Goal: Use online tool/utility

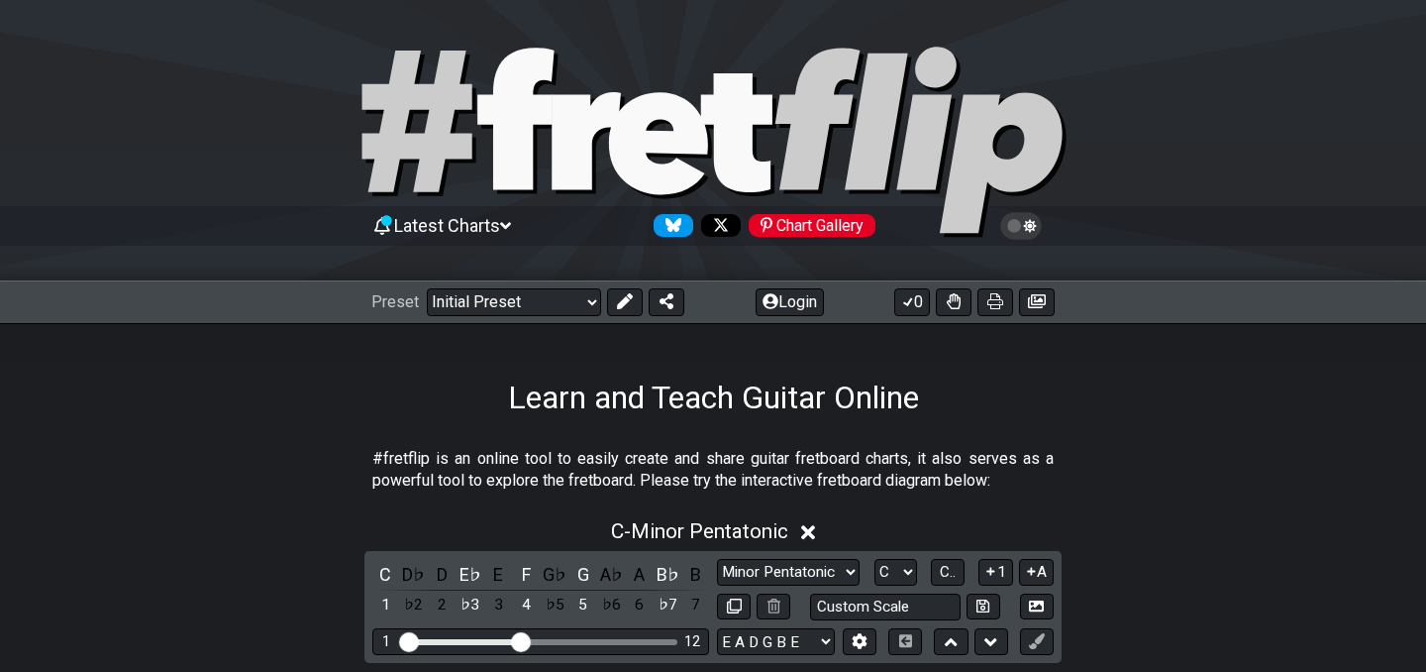
scroll to position [278, 0]
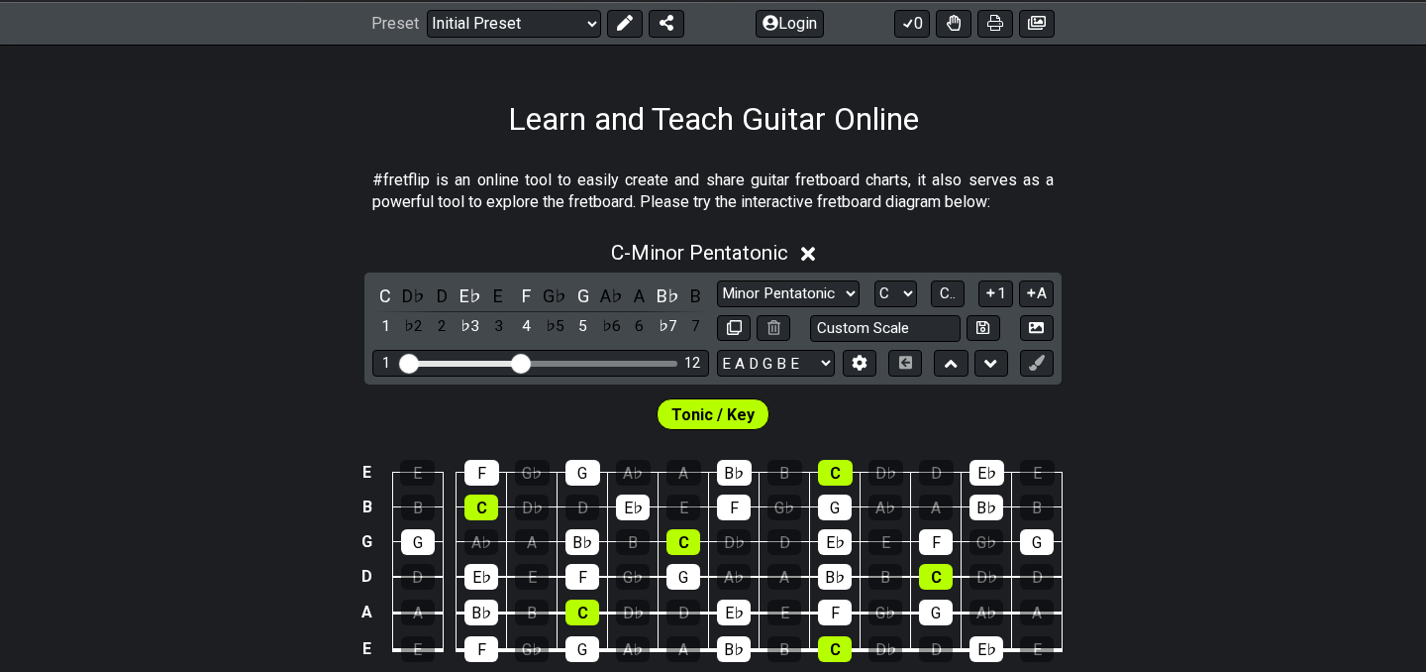
select select "Minor / Aeolian"
click at [717, 280] on select "Minor Pentatonic Click to edit Minor Pentatonic Major Pentatonic Minor Blues Ma…" at bounding box center [788, 293] width 143 height 27
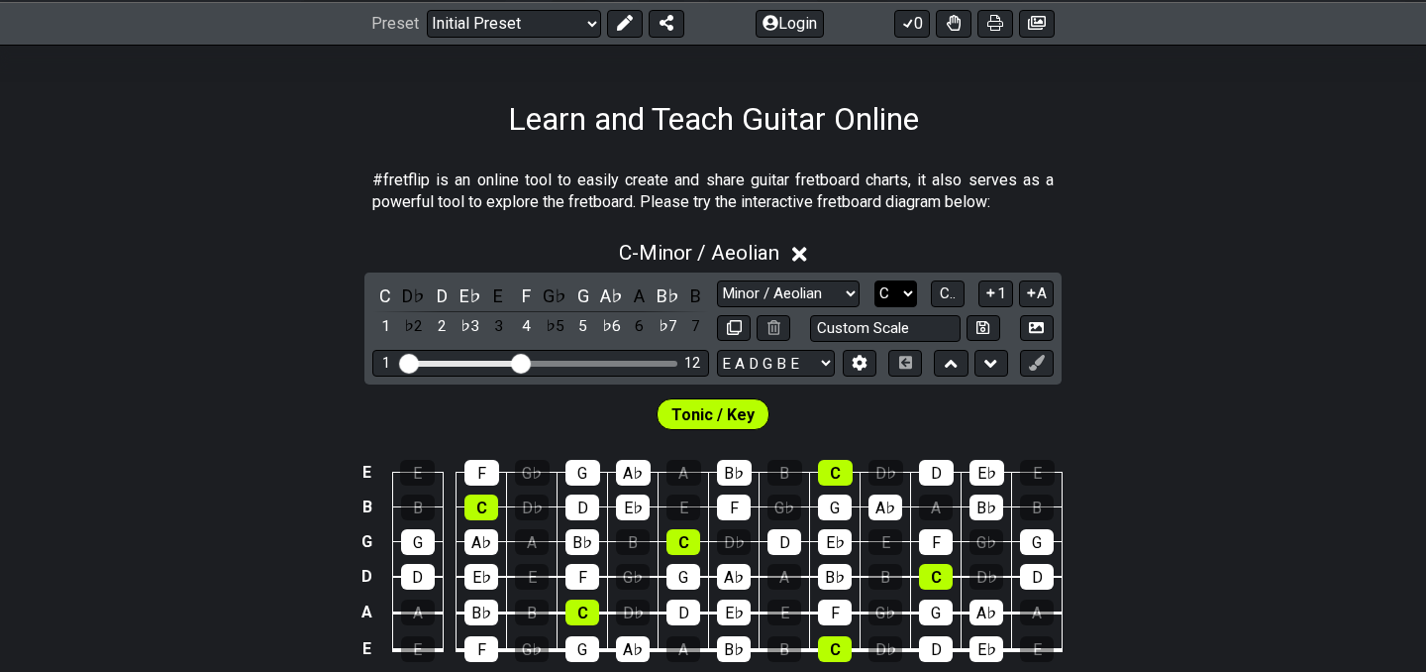
click at [886, 292] on select "A♭ A A♯ B♭ B C C♯ D♭ D D♯ E♭ E F F♯ G♭ G G♯" at bounding box center [896, 293] width 43 height 27
select select "F#"
click at [875, 280] on select "A♭ A A♯ B♭ B C C♯ D♭ D D♯ E♭ E F F♯ G♭ G G♯" at bounding box center [896, 293] width 43 height 27
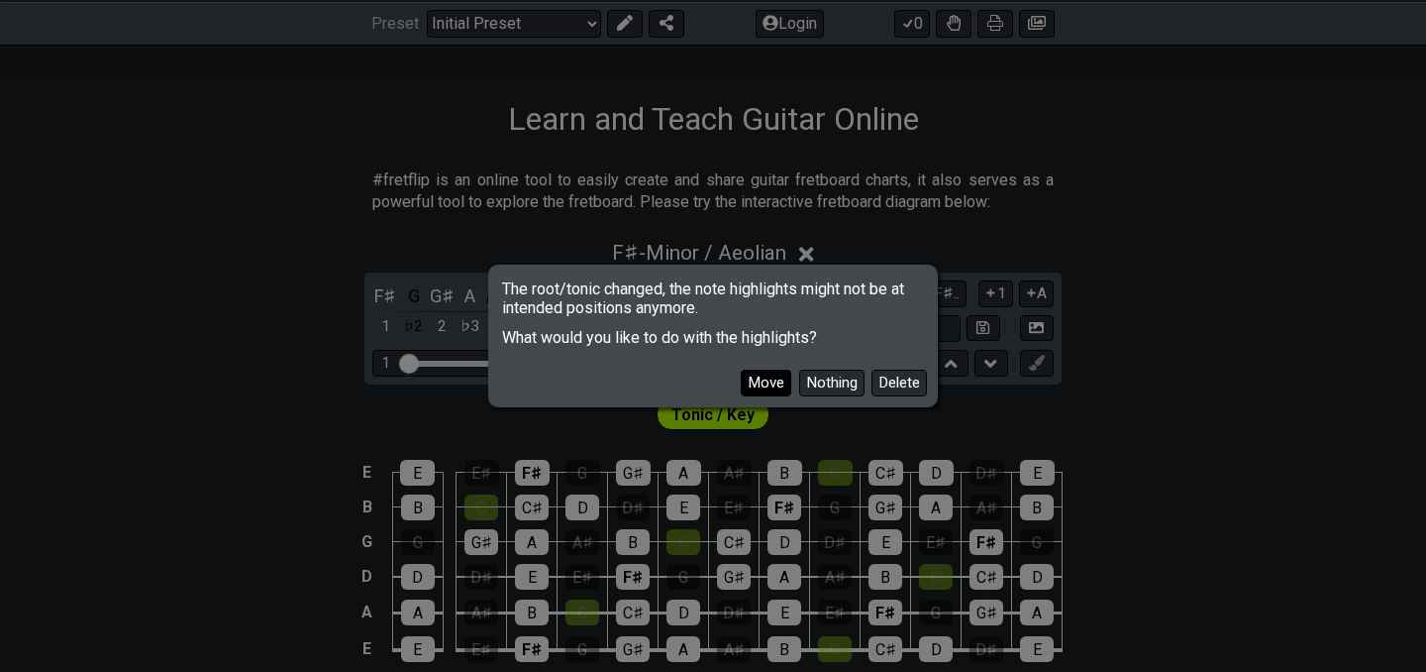
click at [778, 375] on button "Move" at bounding box center [766, 382] width 51 height 27
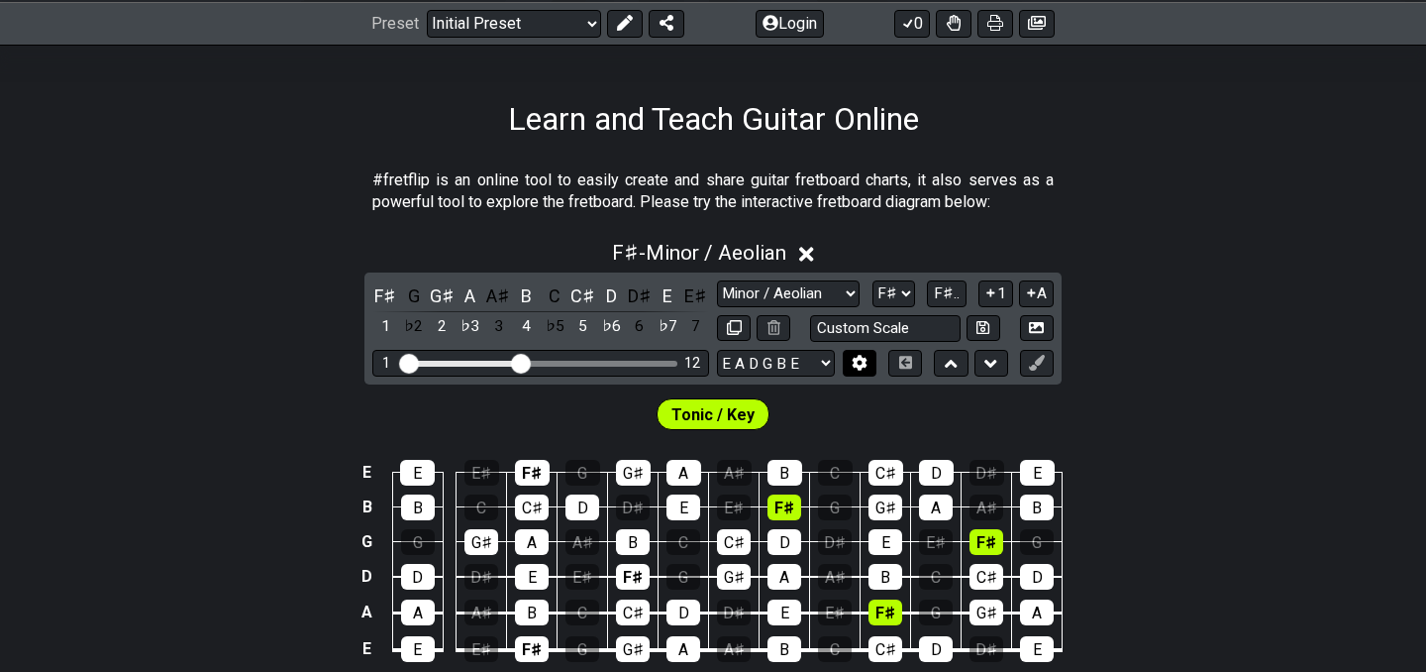
click at [851, 362] on button at bounding box center [860, 363] width 34 height 27
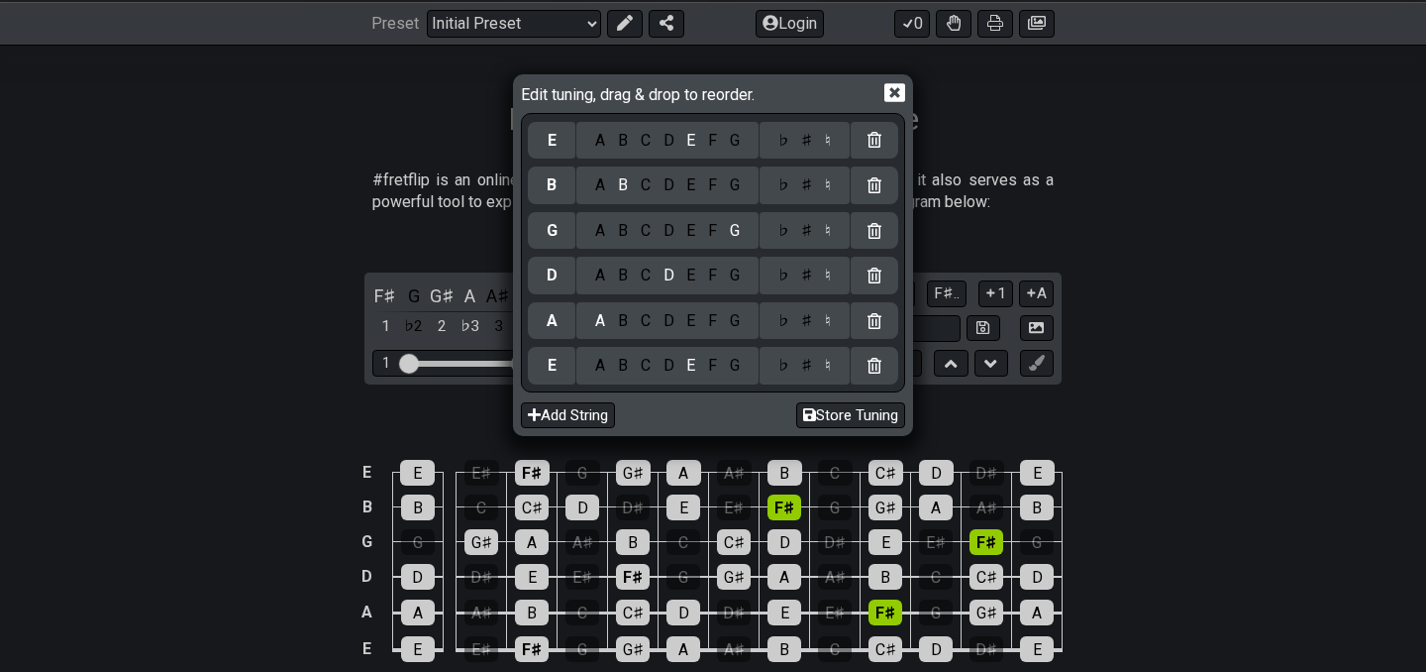
click at [645, 364] on div "C" at bounding box center [645, 366] width 23 height 22
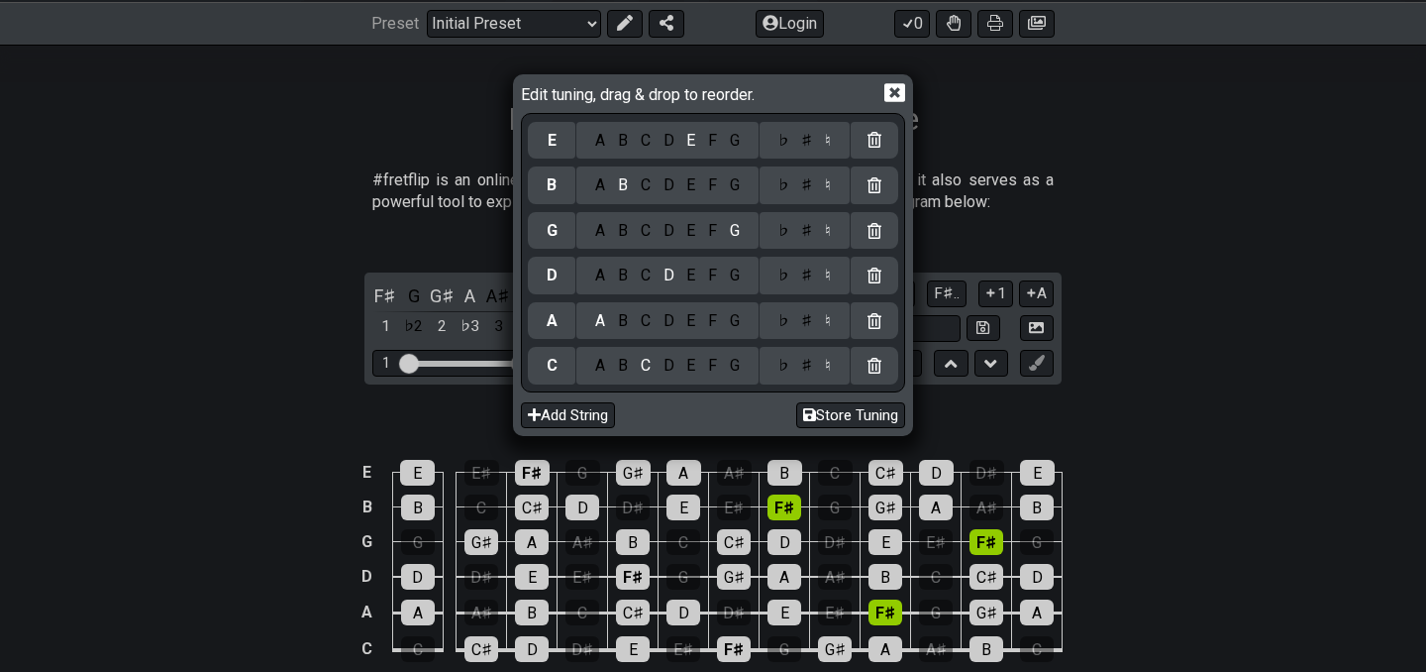
click at [804, 366] on div "♯" at bounding box center [807, 366] width 24 height 22
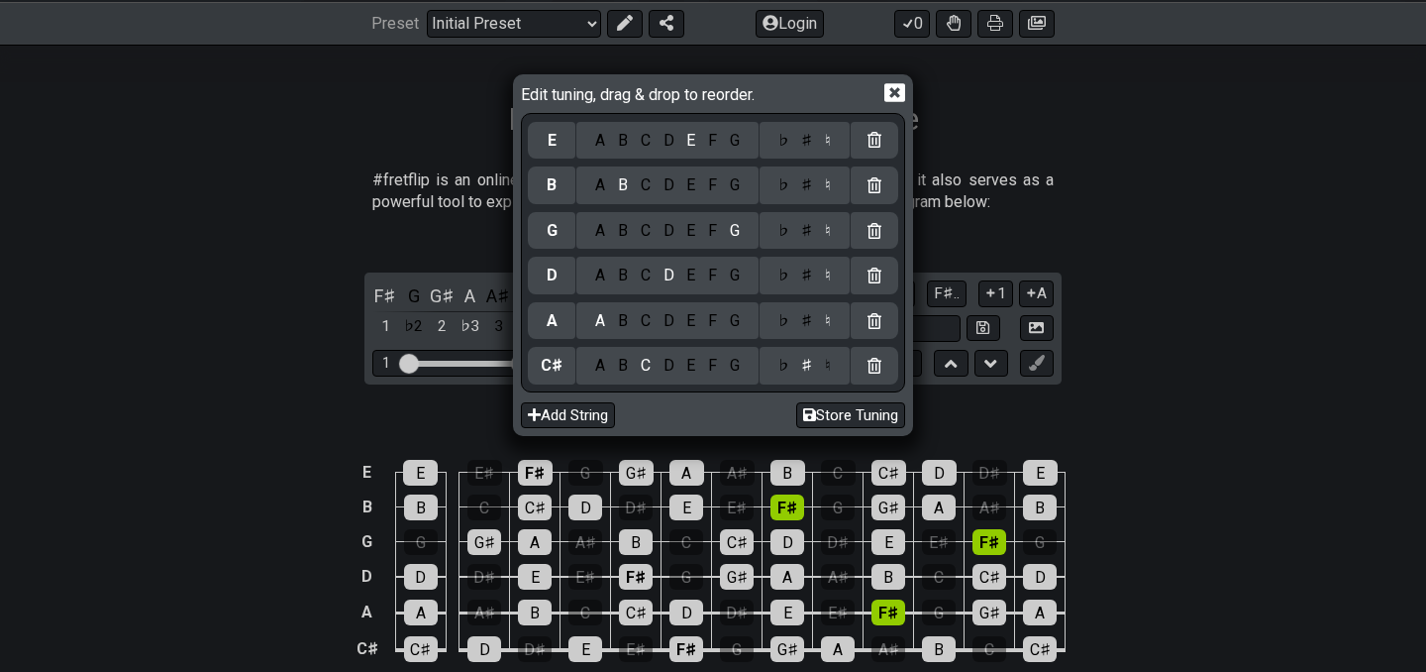
click at [730, 321] on div "G" at bounding box center [734, 321] width 23 height 22
click at [803, 322] on div "♯" at bounding box center [807, 321] width 24 height 22
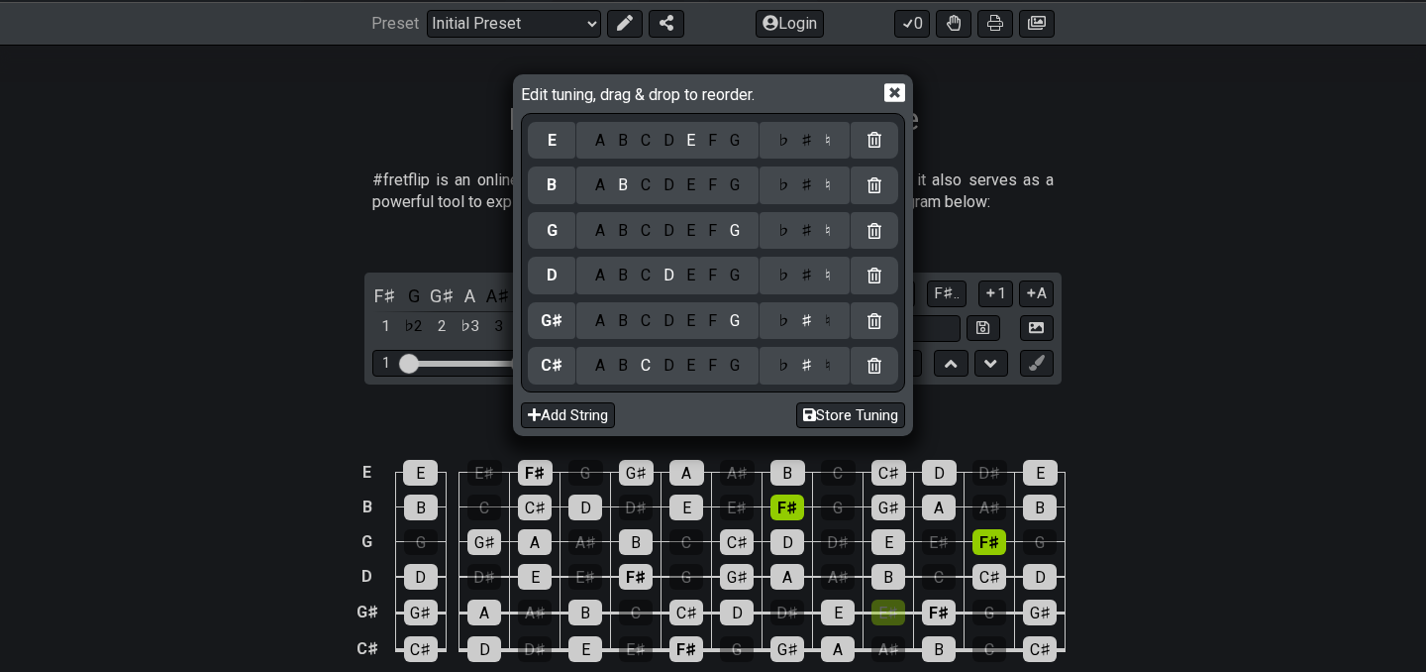
click at [642, 261] on div "A B C D E F G" at bounding box center [667, 276] width 182 height 38
click at [645, 276] on div "C" at bounding box center [645, 275] width 23 height 22
click at [796, 276] on div "♯" at bounding box center [807, 275] width 24 height 22
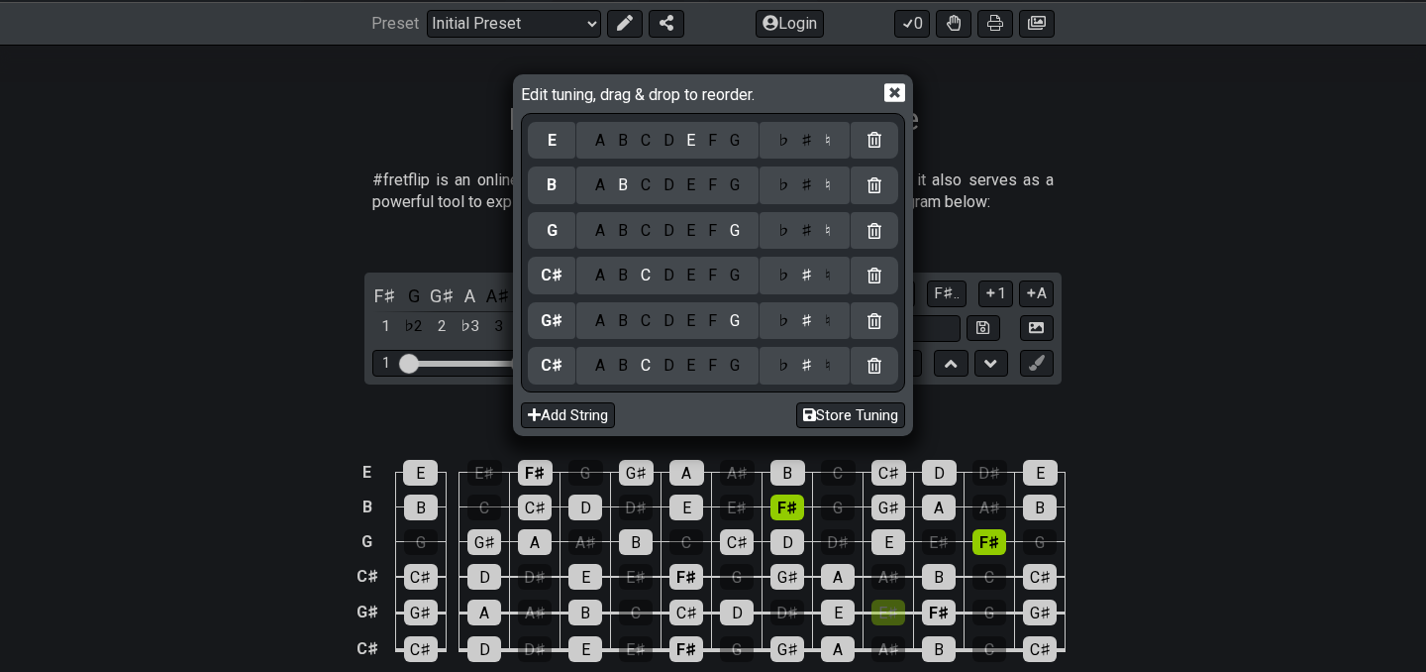
click at [702, 231] on div "F" at bounding box center [713, 231] width 22 height 22
click at [801, 237] on div "♯" at bounding box center [807, 231] width 24 height 22
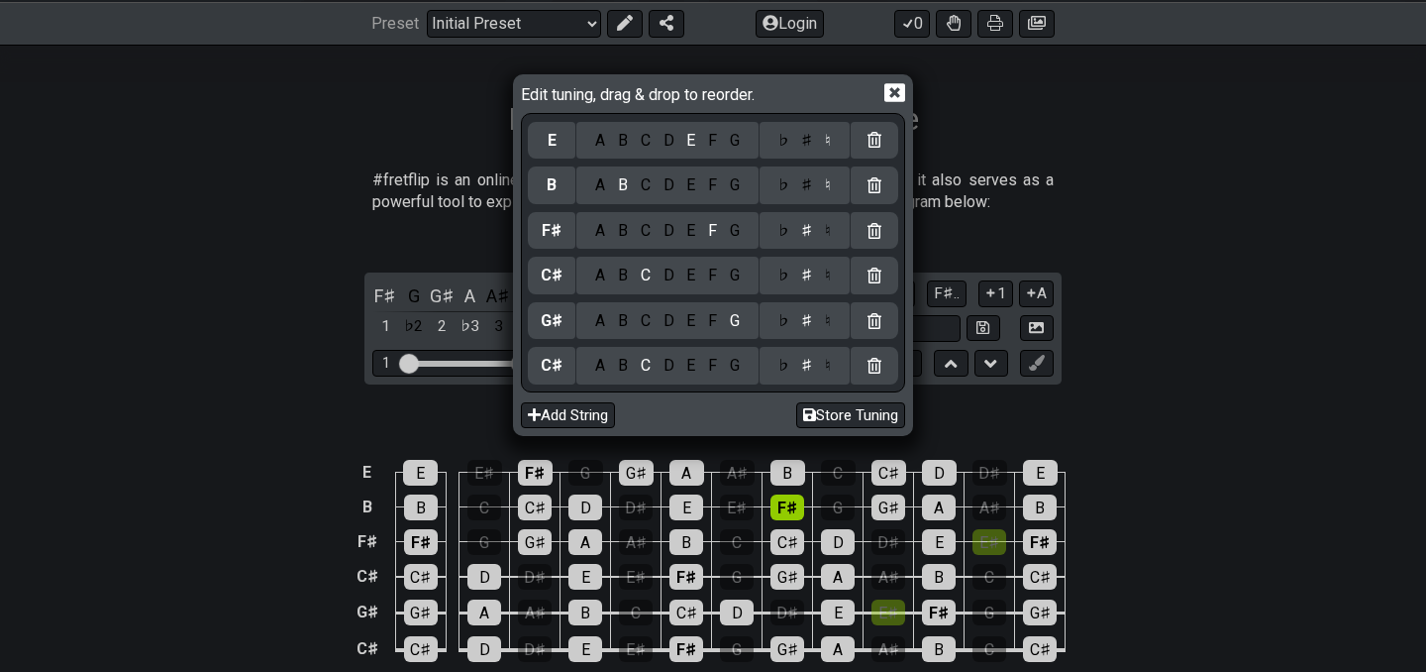
click at [599, 185] on div "A" at bounding box center [600, 185] width 23 height 22
click at [803, 188] on div "♯" at bounding box center [807, 185] width 24 height 22
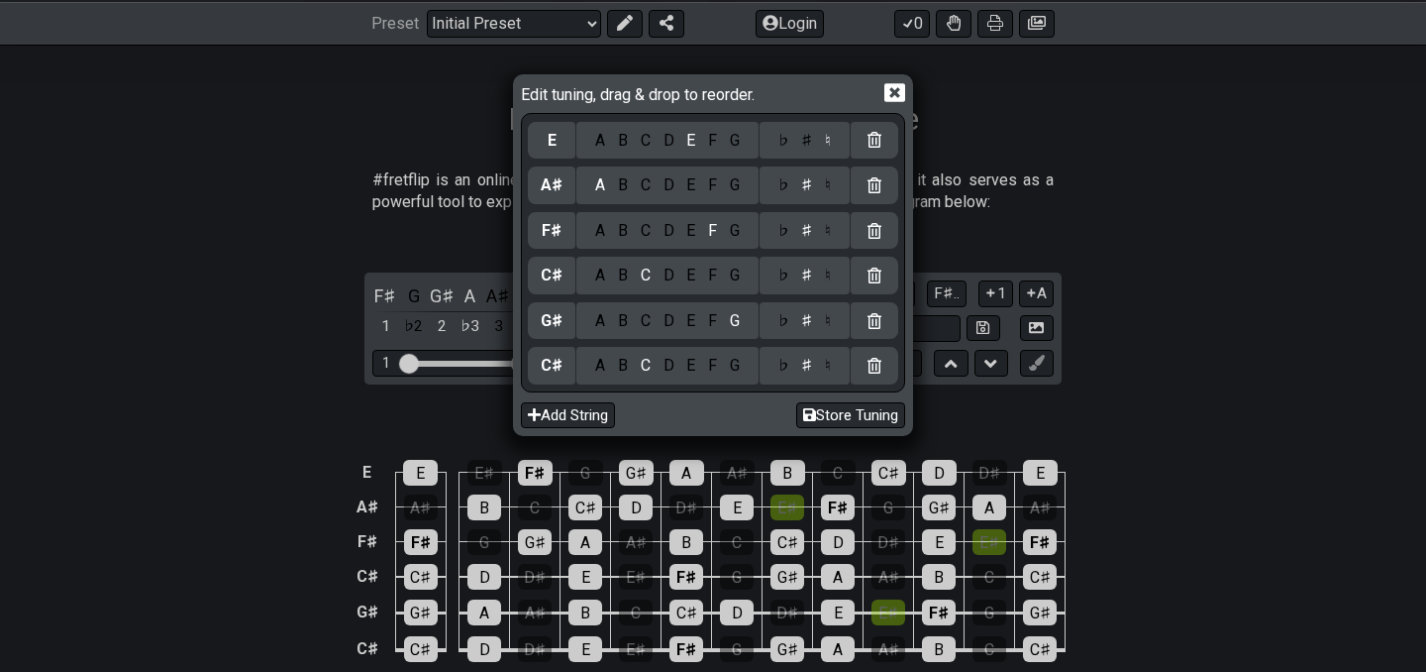
click at [666, 140] on div "D" at bounding box center [669, 141] width 24 height 22
click at [799, 140] on div "♯" at bounding box center [807, 141] width 24 height 22
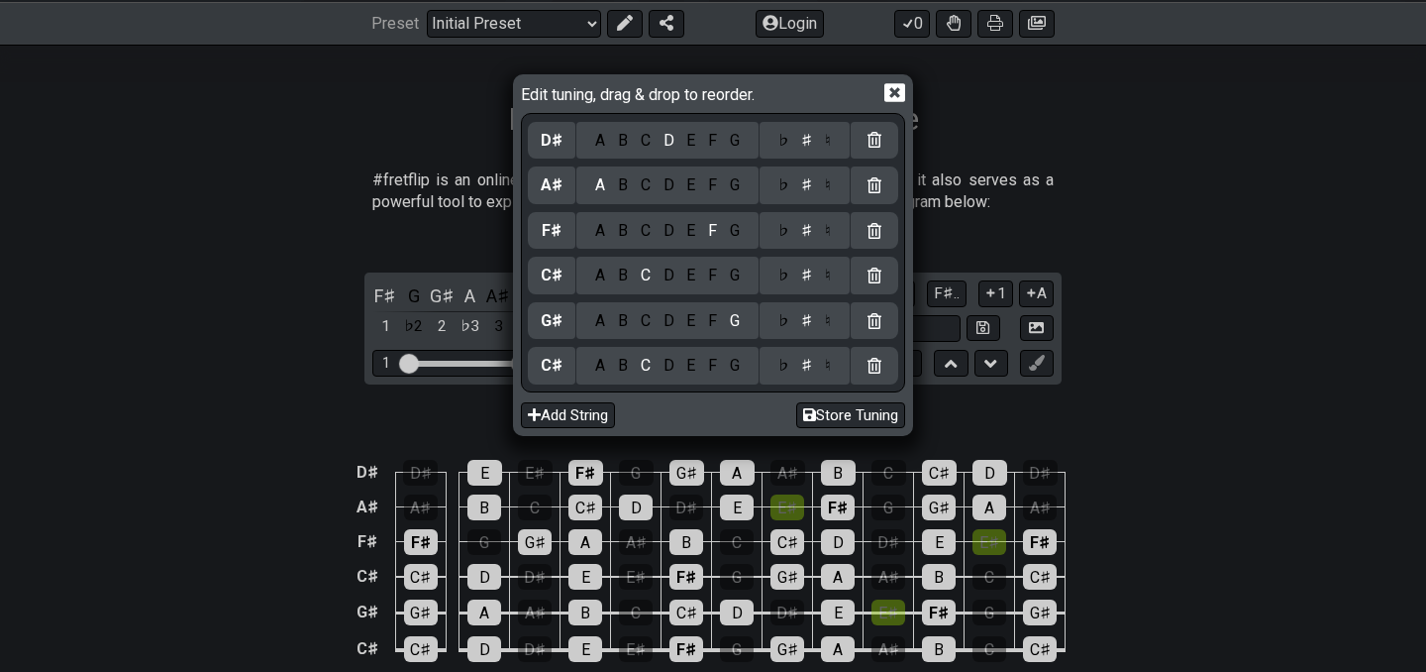
click at [904, 91] on icon at bounding box center [894, 92] width 21 height 19
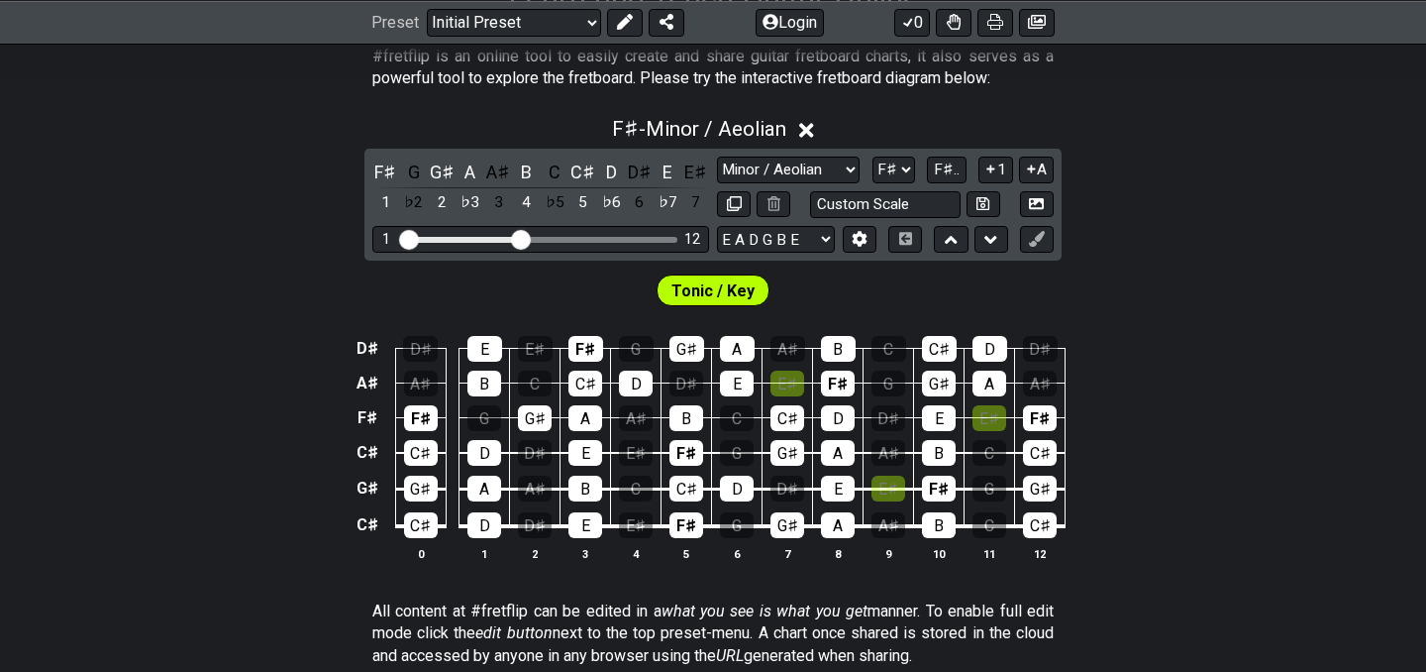
scroll to position [411, 0]
